Goal: Task Accomplishment & Management: Use online tool/utility

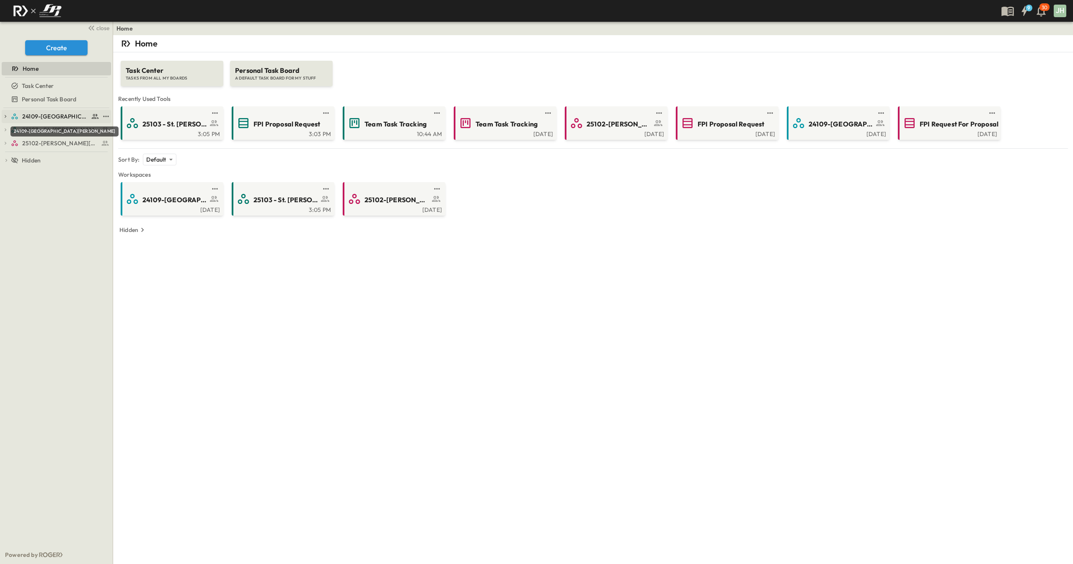
click at [51, 119] on span "24109-[GEOGRAPHIC_DATA][PERSON_NAME]" at bounding box center [55, 116] width 67 height 8
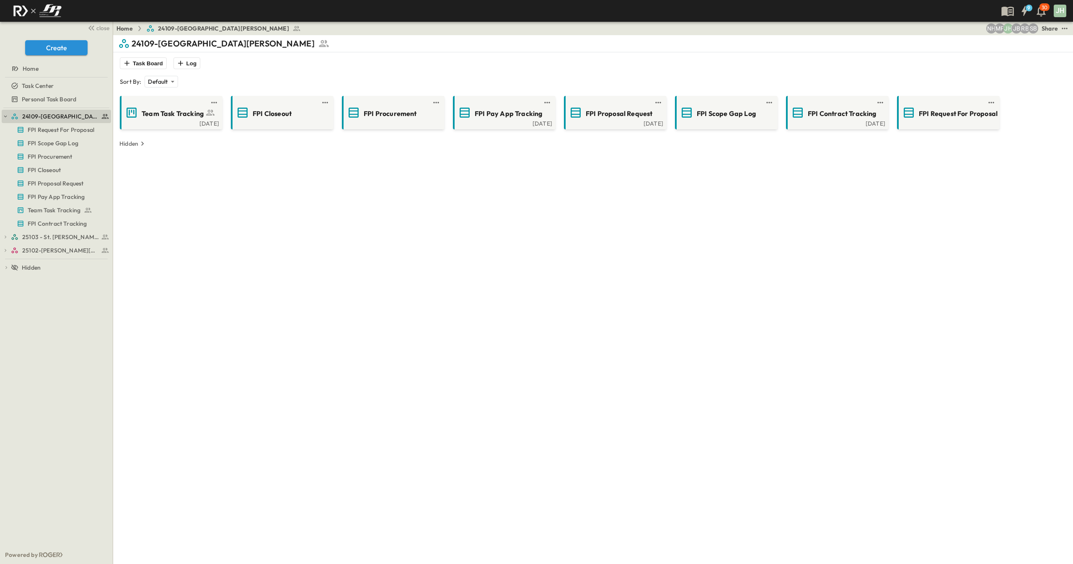
click at [36, 282] on div "24109-St. [PERSON_NAME] of [GEOGRAPHIC_DATA] FPI Request For Proposal FPI Scope…" at bounding box center [56, 327] width 113 height 438
click at [50, 249] on span "25102-[PERSON_NAME][DEMOGRAPHIC_DATA][GEOGRAPHIC_DATA]" at bounding box center [55, 250] width 67 height 8
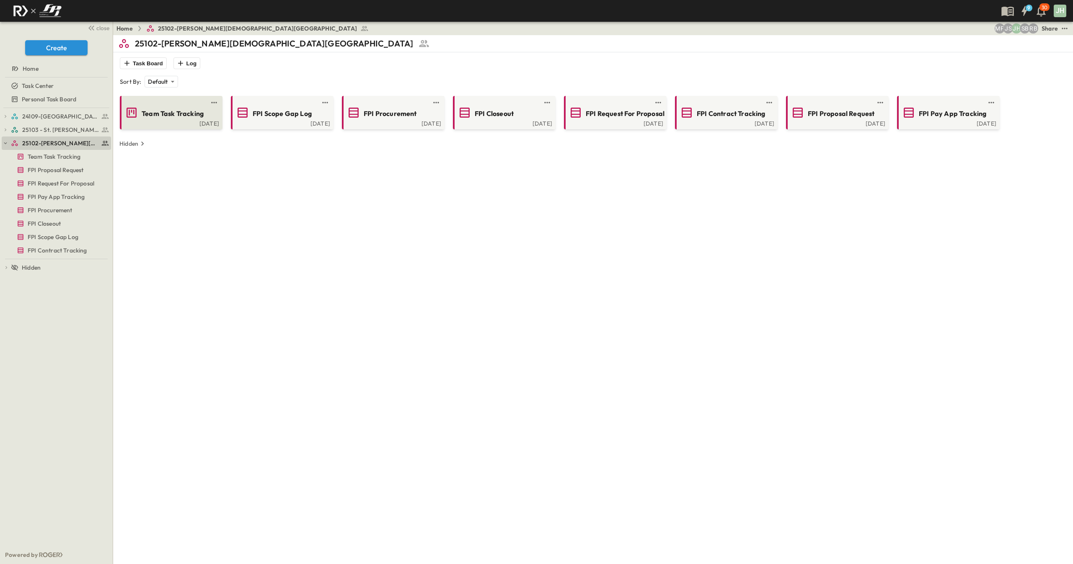
click at [146, 115] on span "Team Task Tracking" at bounding box center [173, 114] width 62 height 10
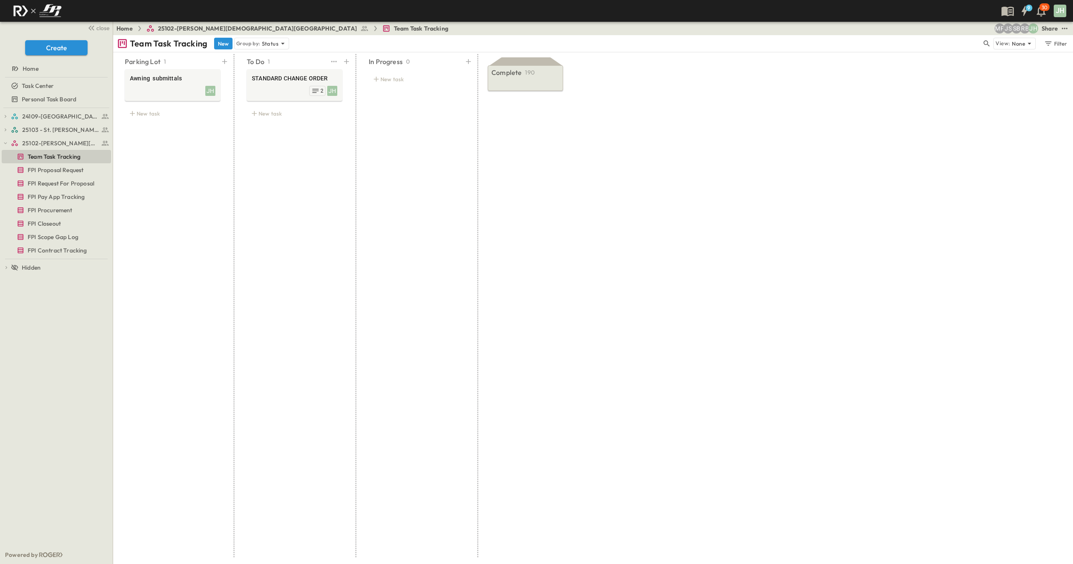
click at [312, 208] on div "To Do 1 STANDARD CHANGE ORDER JH 2 New task" at bounding box center [295, 305] width 116 height 503
drag, startPoint x: 288, startPoint y: 77, endPoint x: 523, endPoint y: 77, distance: 235.0
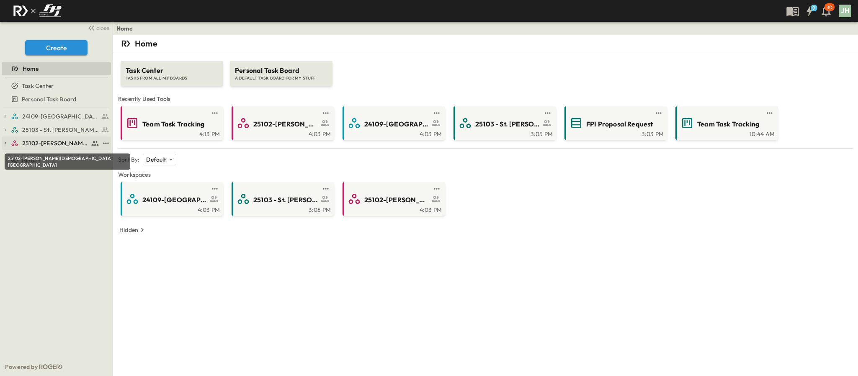
click at [33, 146] on span "25102-[PERSON_NAME][DEMOGRAPHIC_DATA][GEOGRAPHIC_DATA]" at bounding box center [55, 143] width 67 height 8
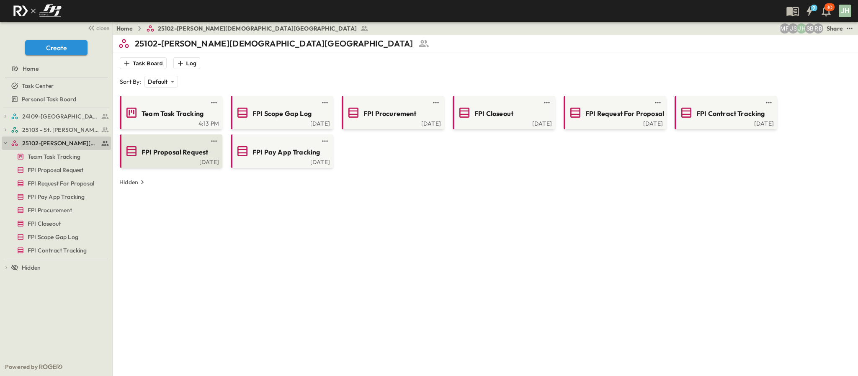
click at [202, 139] on link at bounding box center [168, 141] width 81 height 7
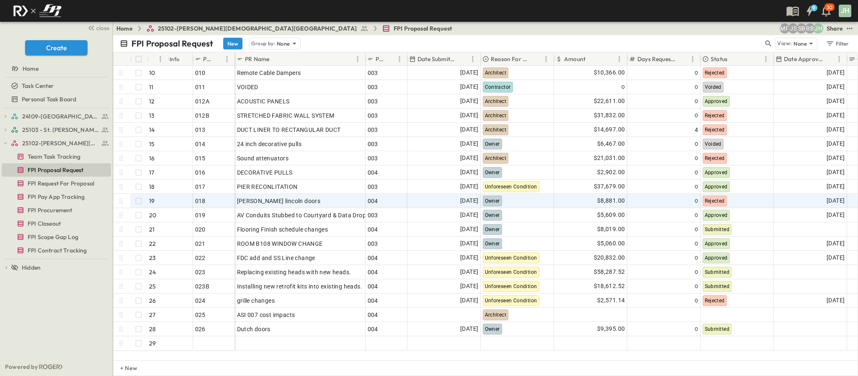
scroll to position [150, 0]
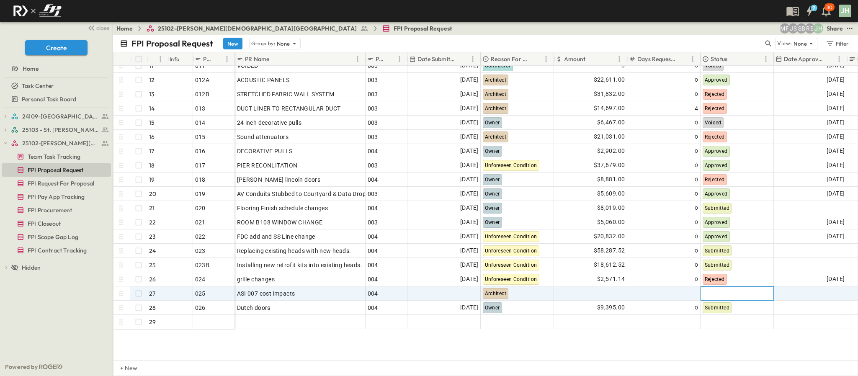
click at [716, 293] on div at bounding box center [737, 293] width 72 height 13
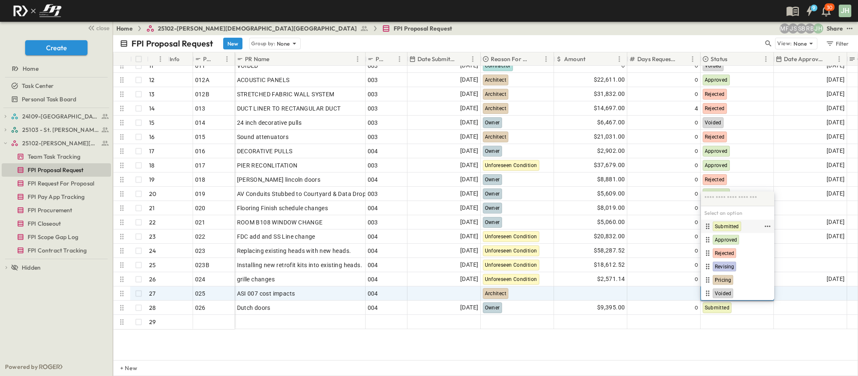
click at [720, 222] on div "Submitted" at bounding box center [733, 227] width 60 height 10
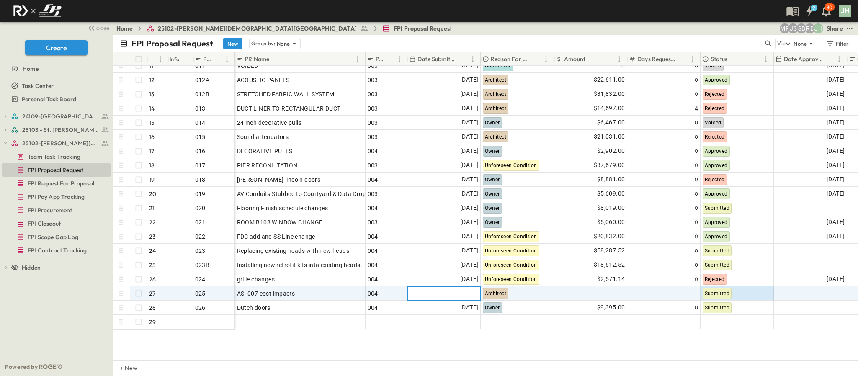
click at [470, 293] on div at bounding box center [444, 293] width 72 height 13
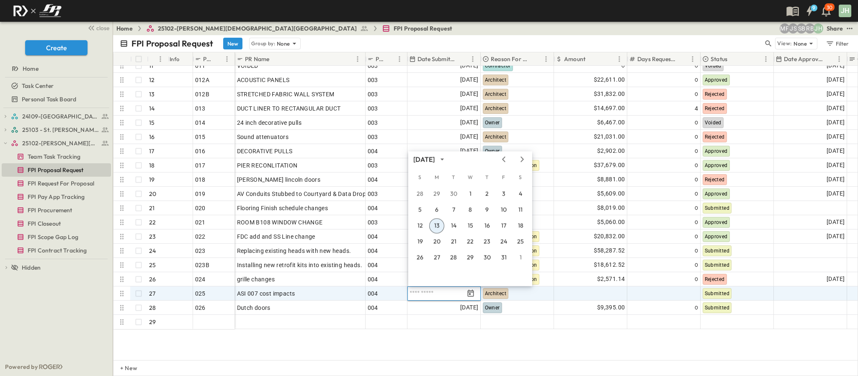
click at [438, 226] on button "13" at bounding box center [436, 226] width 15 height 15
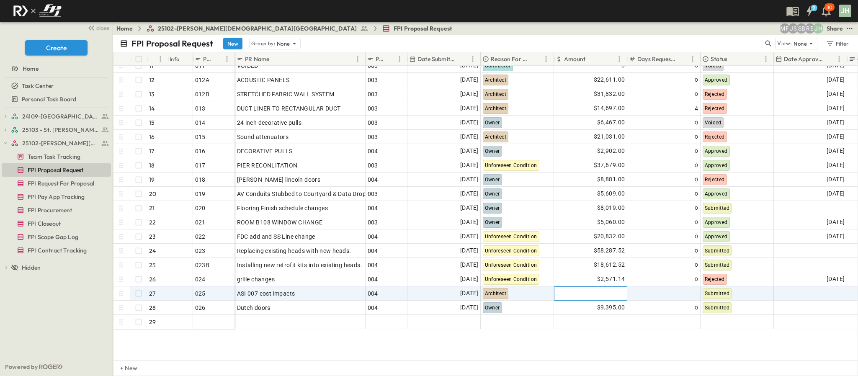
click at [584, 289] on div at bounding box center [591, 293] width 72 height 13
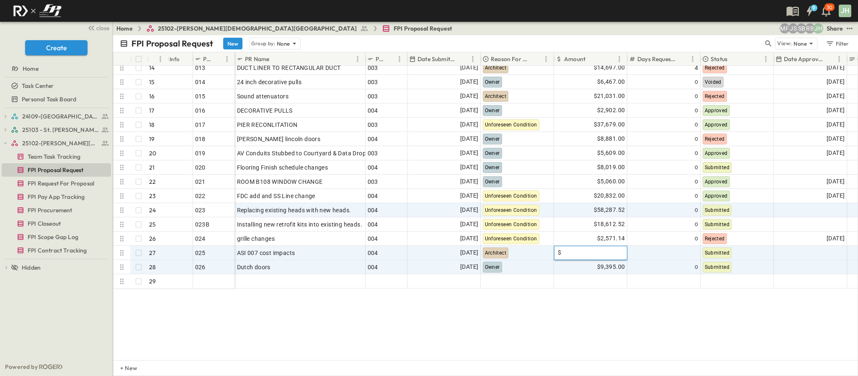
scroll to position [212, 0]
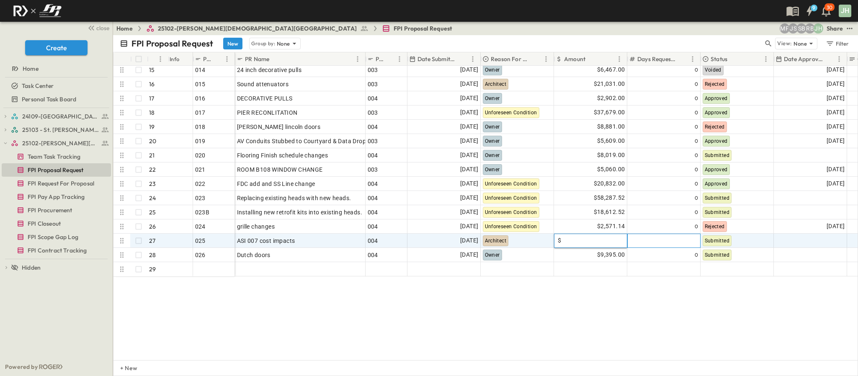
click at [666, 235] on div at bounding box center [663, 241] width 69 height 12
type input "*"
click at [690, 322] on div "012B 13 OPEN 012B 013 14 OPEN 013 014 15 OPEN 014 015 16 OPEN 015 016 17 OPEN 0…" at bounding box center [485, 213] width 744 height 294
click at [610, 234] on div at bounding box center [591, 240] width 72 height 13
click at [602, 236] on input "text" at bounding box center [592, 240] width 62 height 8
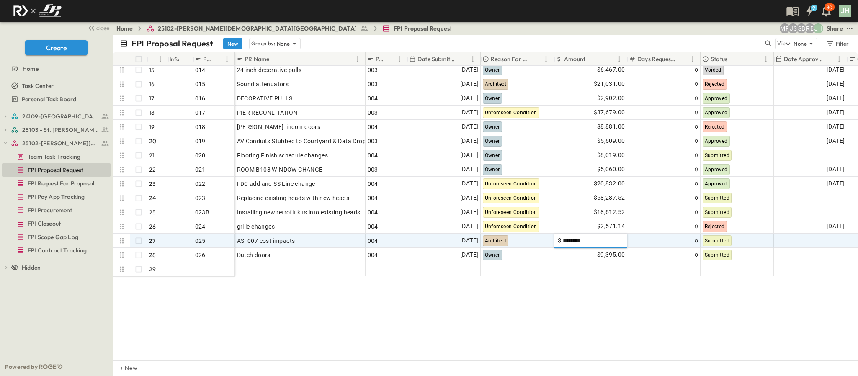
type input "********"
click at [636, 294] on div "012B 13 OPEN 012B 013 14 OPEN 013 014 15 OPEN 014 015 16 OPEN 015 016 17 OPEN 0…" at bounding box center [485, 213] width 744 height 294
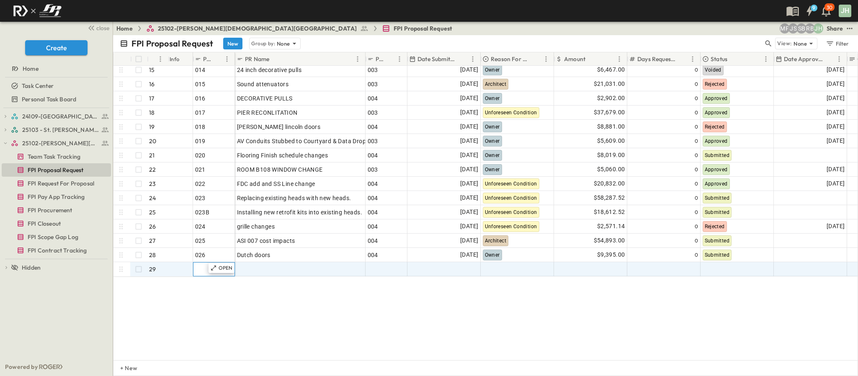
click at [202, 263] on div at bounding box center [214, 269] width 38 height 12
type input "***"
click at [430, 305] on div "012B 13 OPEN 012B 013 14 OPEN 013 014 15 OPEN 014 015 16 OPEN 015 016 17 OPEN 0…" at bounding box center [485, 213] width 744 height 294
click at [259, 263] on div at bounding box center [300, 269] width 126 height 12
click at [278, 264] on input "text" at bounding box center [299, 269] width 129 height 10
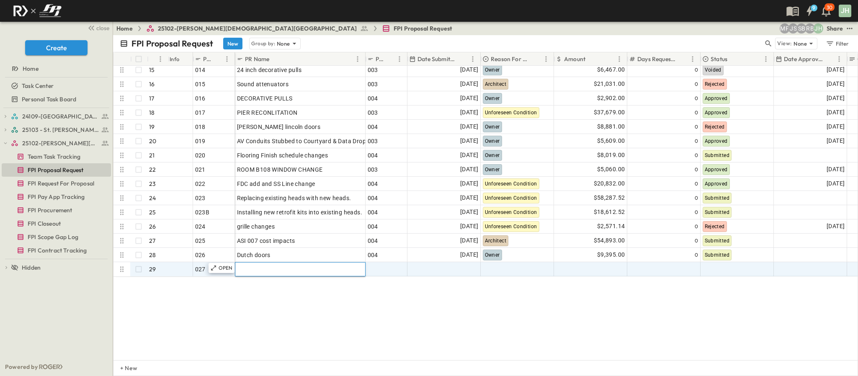
click at [278, 264] on input "text" at bounding box center [299, 269] width 129 height 10
type input "**********"
click at [312, 298] on div "012B 13 OPEN 012B 013 14 OPEN 013 014 15 OPEN 014 015 16 OPEN 015 016 17 OPEN 0…" at bounding box center [485, 213] width 744 height 294
click at [384, 263] on div at bounding box center [387, 269] width 38 height 12
type input "***"
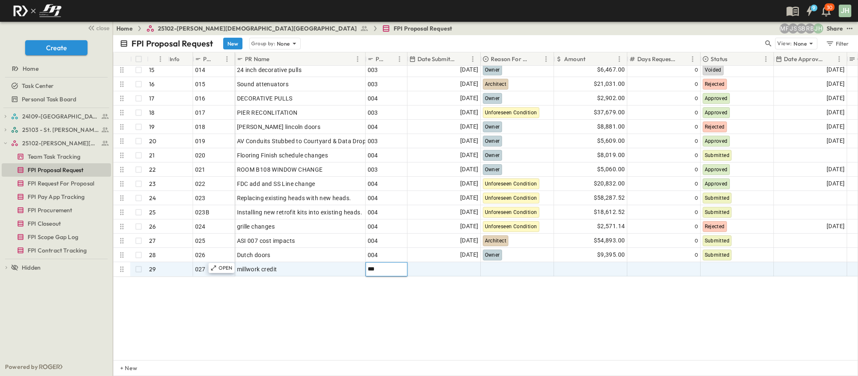
click at [407, 302] on div "012B 13 OPEN 012B 013 14 OPEN 013 014 15 OPEN 014 015 16 OPEN 015 016 17 OPEN 0…" at bounding box center [485, 213] width 744 height 294
click at [434, 263] on div at bounding box center [444, 269] width 72 height 13
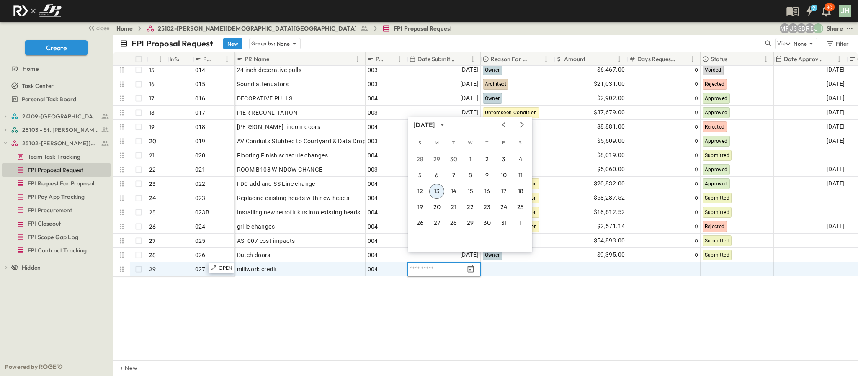
click at [435, 191] on button "13" at bounding box center [436, 191] width 15 height 15
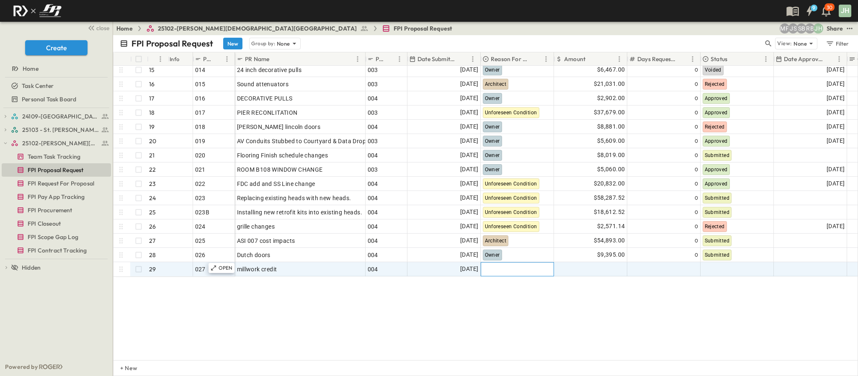
click at [514, 263] on div at bounding box center [517, 269] width 72 height 13
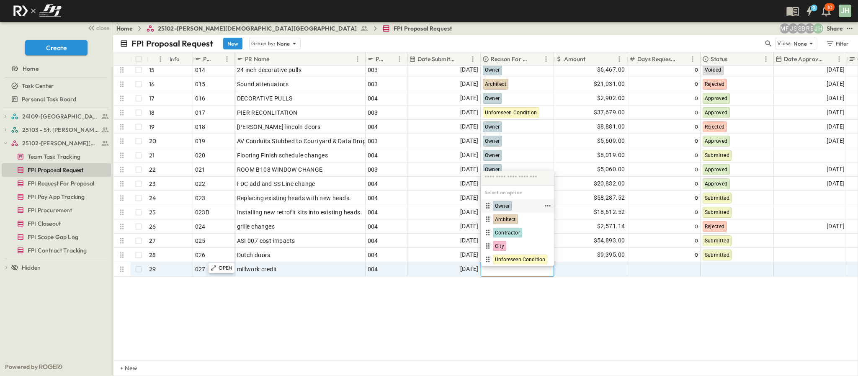
click at [511, 207] on div "Owner" at bounding box center [502, 206] width 19 height 10
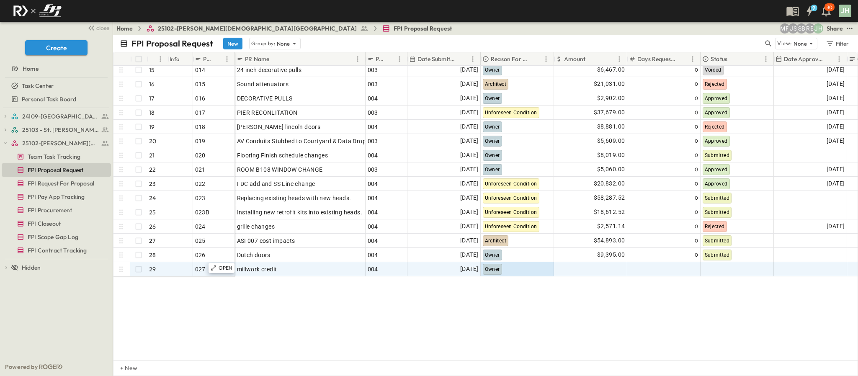
click at [528, 287] on div "012B 13 OPEN 012B 013 14 OPEN 013 014 15 OPEN 014 015 16 OPEN 015 016 17 OPEN 0…" at bounding box center [485, 213] width 744 height 294
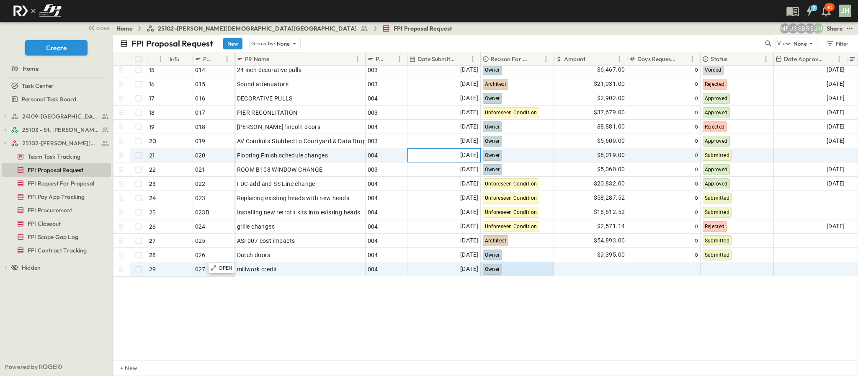
click at [460, 150] on span "09/30/2025" at bounding box center [469, 155] width 18 height 10
click at [408, 274] on div "012B 13 OPEN 012B 013 14 OPEN 013 014 15 OPEN 014 015 16 OPEN 015 016 17 OPEN 0…" at bounding box center [485, 213] width 744 height 294
click at [583, 263] on div at bounding box center [591, 269] width 72 height 13
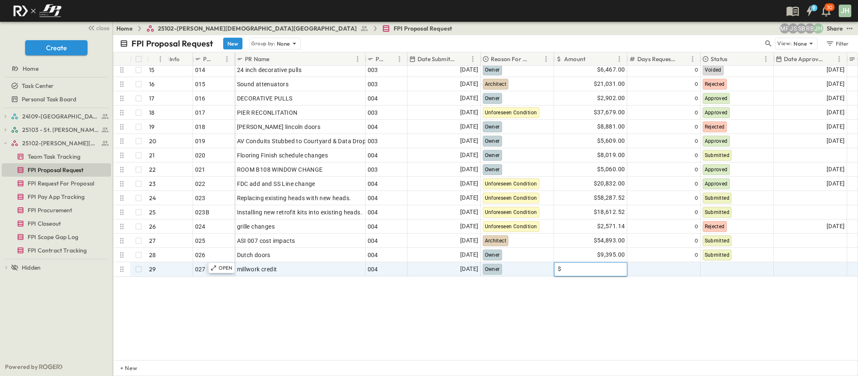
drag, startPoint x: 539, startPoint y: 299, endPoint x: 570, endPoint y: 278, distance: 38.2
click at [539, 299] on div "012B 13 OPEN 012B 013 14 OPEN 013 014 15 OPEN 014 015 16 OPEN 015 016 17 OPEN 0…" at bounding box center [485, 213] width 744 height 294
